Goal: Find specific page/section: Find specific page/section

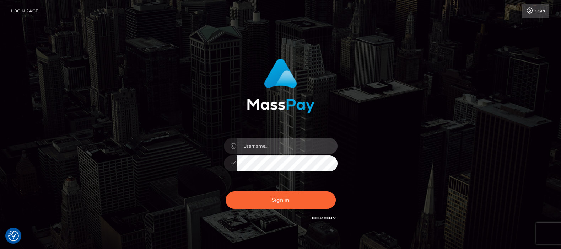
click at [260, 146] on input "text" at bounding box center [287, 146] width 101 height 16
type input "df.es"
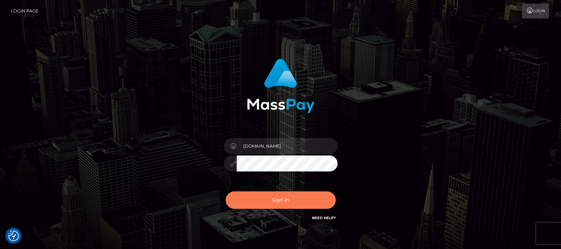
click at [274, 199] on button "Sign in" at bounding box center [281, 199] width 110 height 17
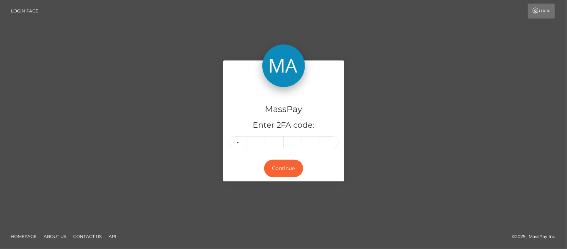
type input "8"
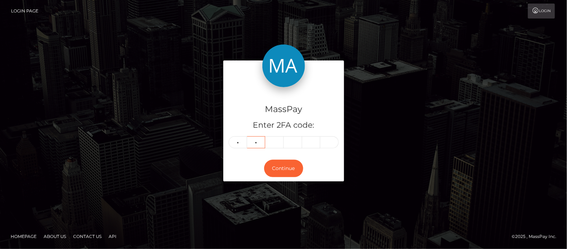
type input "5"
type input "7"
type input "6"
type input "5"
type input "9"
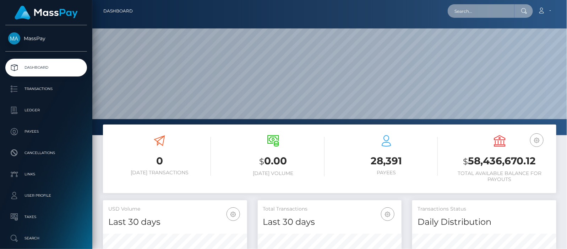
click at [460, 9] on input "text" at bounding box center [481, 10] width 67 height 13
paste input "[EMAIL_ADDRESS][DOMAIN_NAME]"
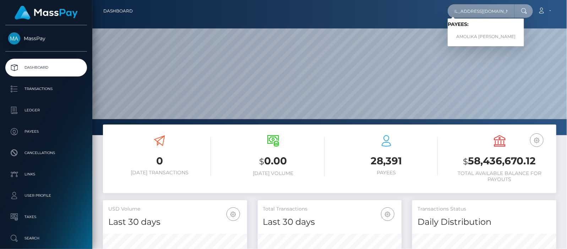
type input "[EMAIL_ADDRESS][DOMAIN_NAME]"
click at [473, 37] on link "AMOLIKA [PERSON_NAME]" at bounding box center [486, 36] width 76 height 13
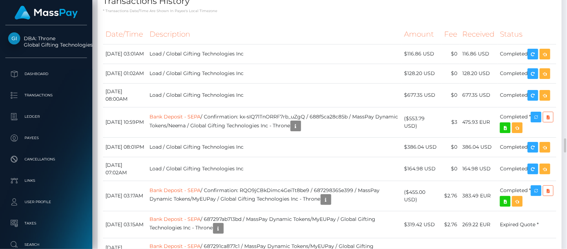
scroll to position [2353, 0]
